Goal: Transaction & Acquisition: Purchase product/service

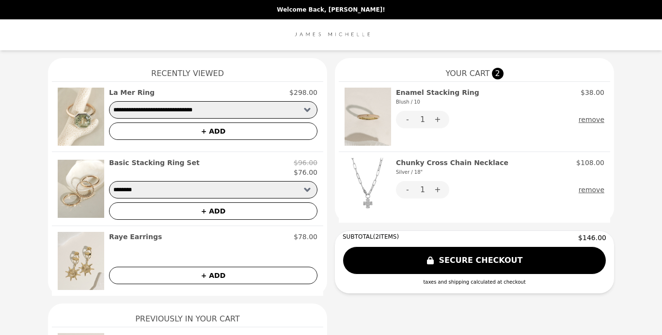
click at [369, 114] on img at bounding box center [367, 117] width 46 height 58
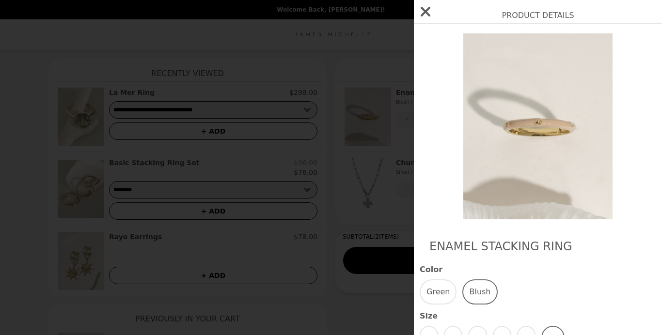
click at [430, 5] on icon "button" at bounding box center [424, 11] width 15 height 15
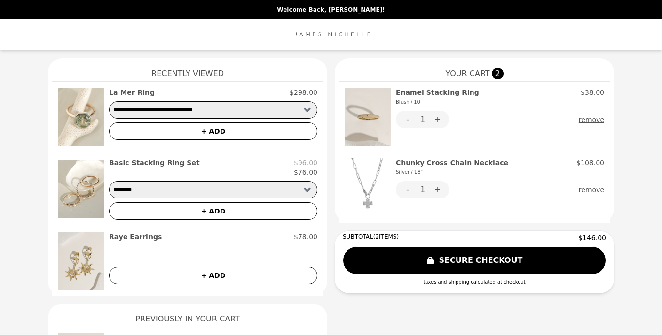
click at [590, 121] on button "remove" at bounding box center [591, 119] width 26 height 17
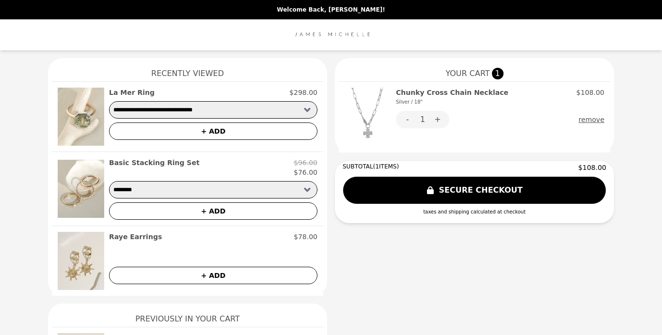
click at [364, 125] on img at bounding box center [367, 117] width 46 height 59
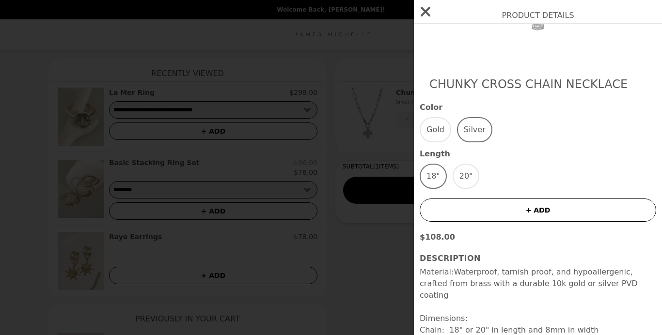
scroll to position [163, 0]
click at [442, 143] on div "Color Gold Silver Length 18" 20"" at bounding box center [537, 144] width 236 height 87
click at [437, 125] on button "Gold" at bounding box center [434, 128] width 31 height 25
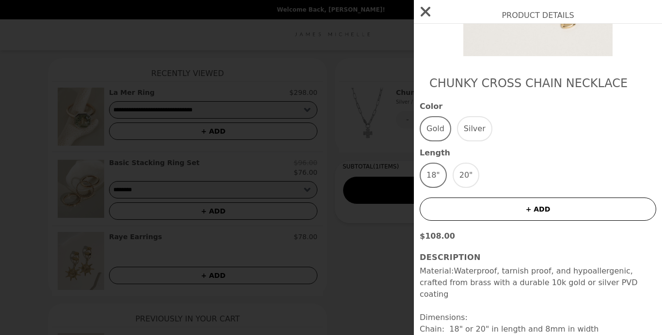
click at [499, 206] on button "+ ADD" at bounding box center [537, 209] width 236 height 23
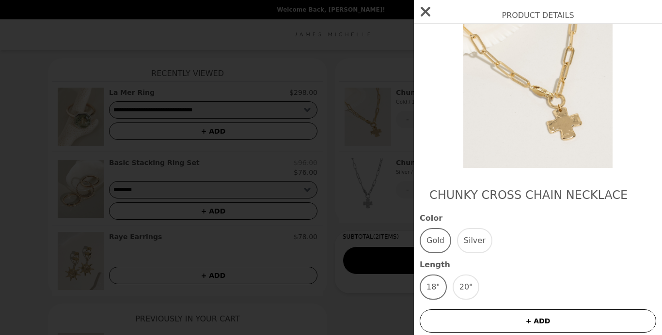
scroll to position [0, 0]
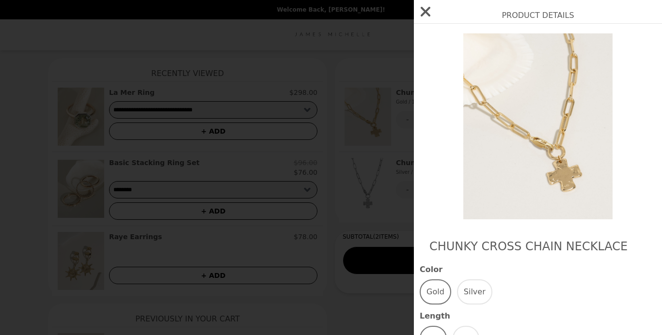
click at [422, 5] on icon "button" at bounding box center [424, 11] width 15 height 15
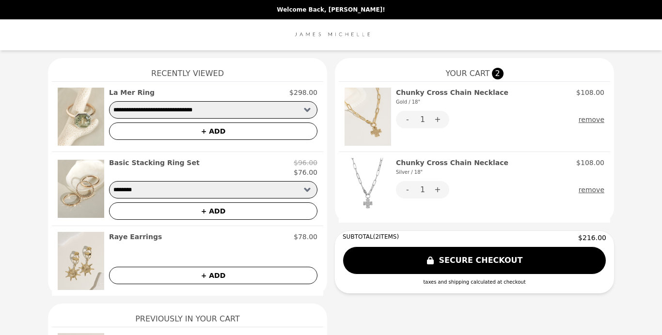
click at [81, 119] on img at bounding box center [81, 117] width 46 height 58
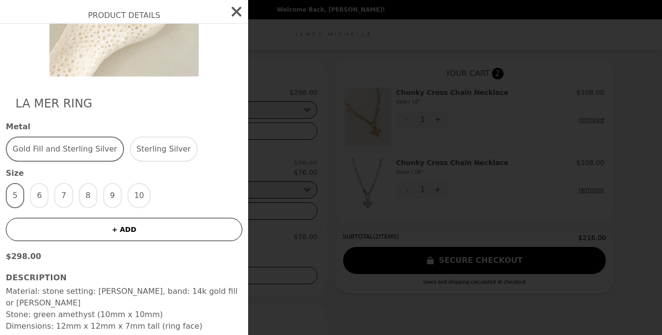
scroll to position [152, 0]
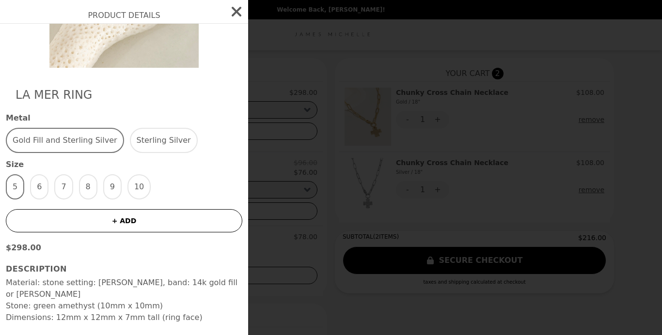
click at [238, 3] on button "button" at bounding box center [236, 11] width 23 height 23
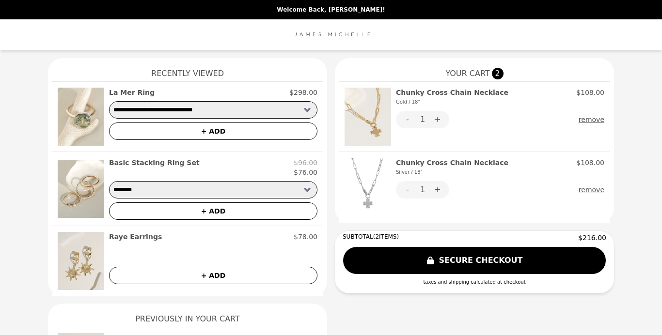
click at [401, 251] on button "SECURE CHECKOUT" at bounding box center [473, 260] width 263 height 28
